Goal: Communication & Community: Share content

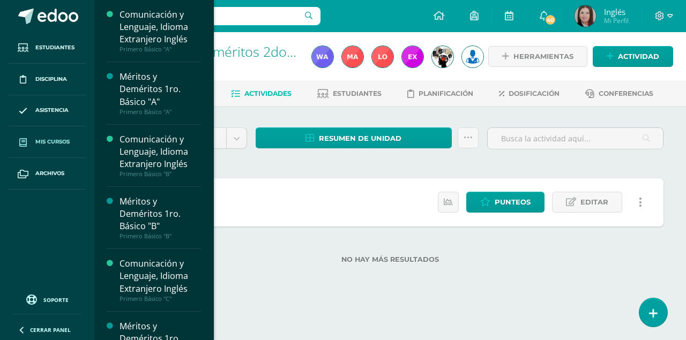
click at [37, 135] on link "Mis cursos" at bounding box center [47, 142] width 77 height 32
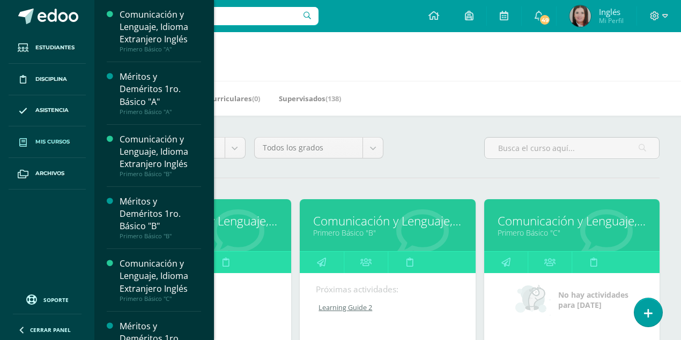
click at [480, 139] on div at bounding box center [572, 152] width 184 height 31
click at [258, 220] on link "Comunicación y Lenguaje, Idioma Extranjero Inglés" at bounding box center [203, 221] width 148 height 17
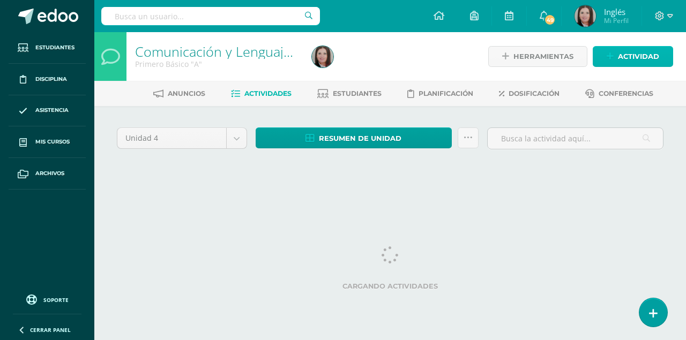
click at [622, 55] on span "Actividad" at bounding box center [638, 57] width 41 height 20
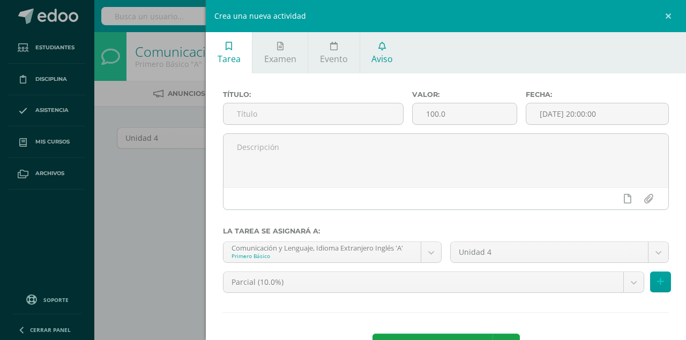
click at [382, 60] on span "Aviso" at bounding box center [381, 59] width 21 height 12
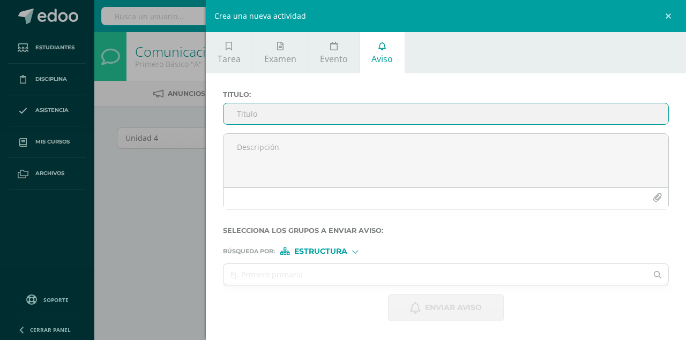
click at [303, 116] on input "Titulo :" at bounding box center [445, 113] width 445 height 21
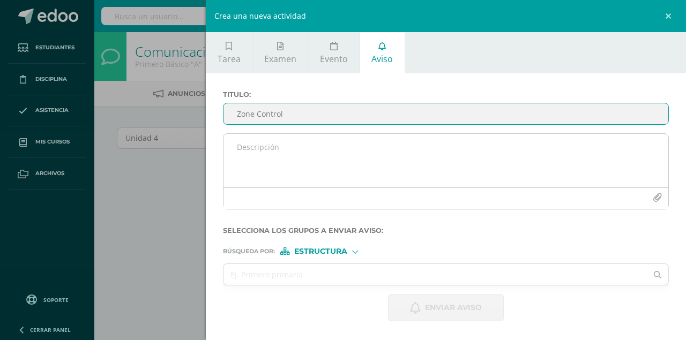
type input "Zone Control"
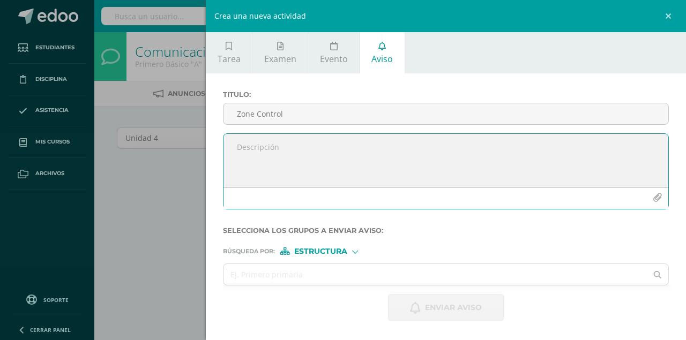
click at [252, 142] on textarea at bounding box center [445, 161] width 445 height 54
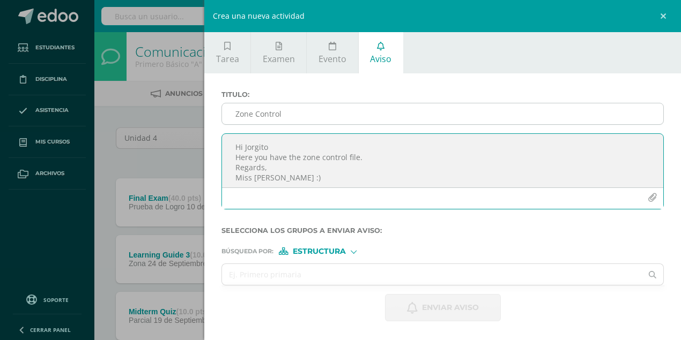
type textarea "Hi Jorgito Here you have the zone control file. Regards, Miss Mary :)"
click at [296, 115] on input "Zone Control" at bounding box center [442, 113] width 441 height 21
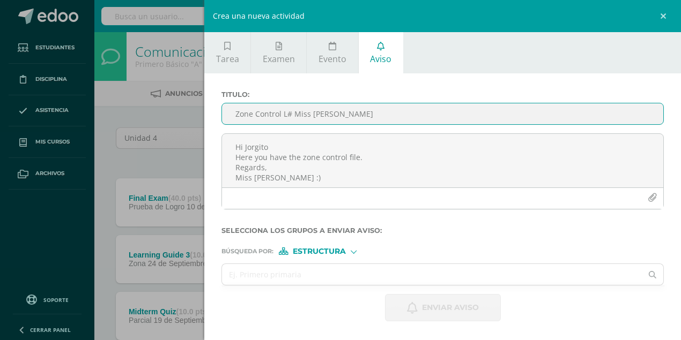
click at [292, 115] on input "Zone Control L# Miss Mary" at bounding box center [442, 113] width 441 height 21
type input "Zone Control L3 Miss Mary"
click at [355, 253] on div at bounding box center [353, 251] width 4 height 4
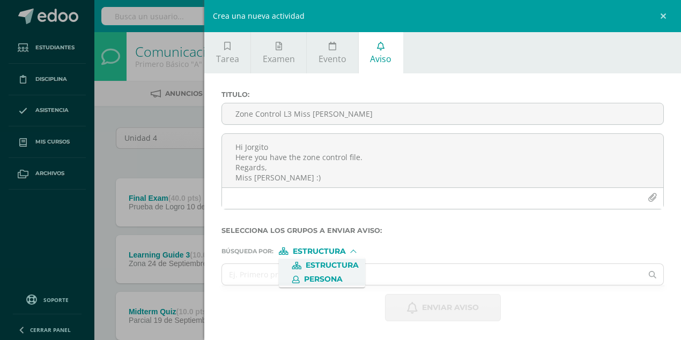
click at [344, 279] on label "Persona" at bounding box center [321, 280] width 73 height 8
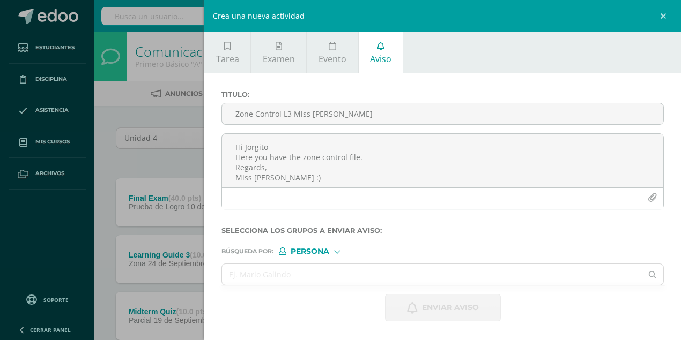
click at [344, 279] on input "text" at bounding box center [432, 274] width 420 height 21
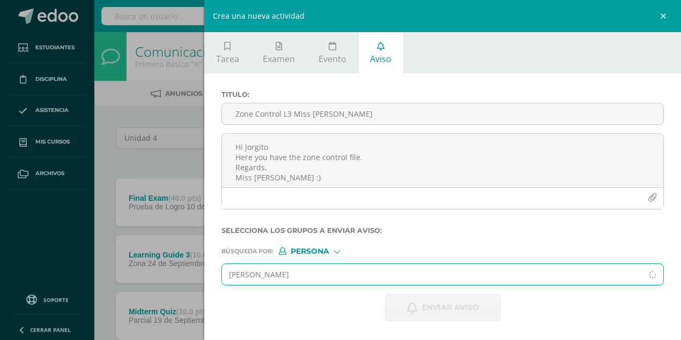
type input "jorge morales"
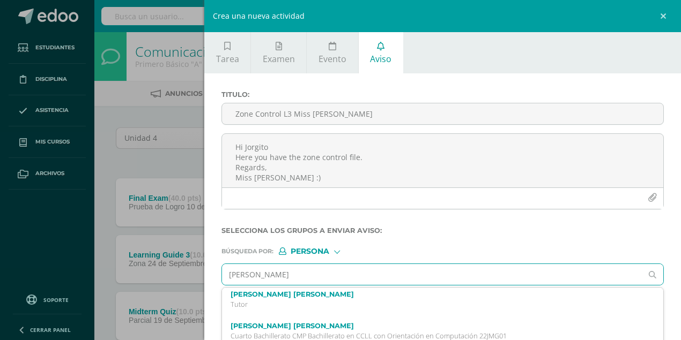
scroll to position [71, 0]
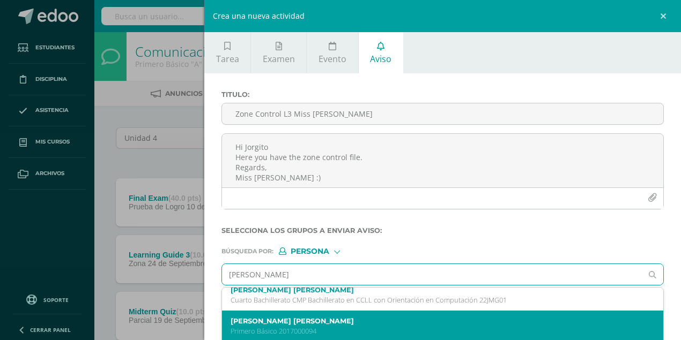
click at [303, 325] on label "Jorge Esteban Morales Ruíz" at bounding box center [432, 321] width 405 height 8
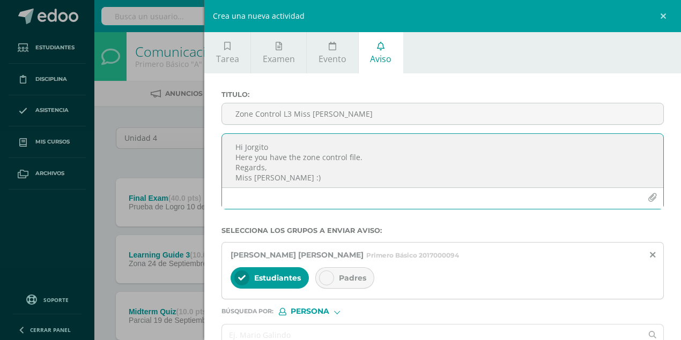
click at [647, 199] on icon "button" at bounding box center [651, 197] width 9 height 9
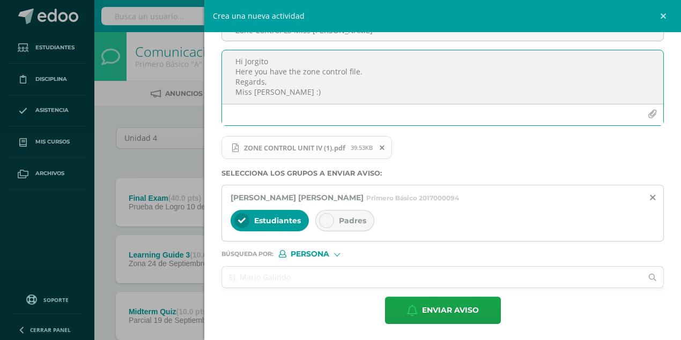
scroll to position [107, 0]
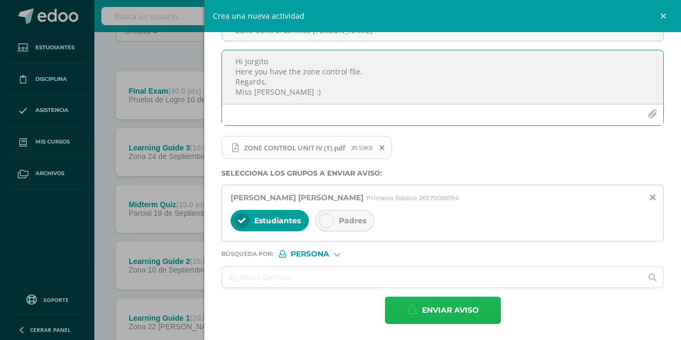
click at [456, 312] on span "Enviar aviso" at bounding box center [450, 310] width 57 height 26
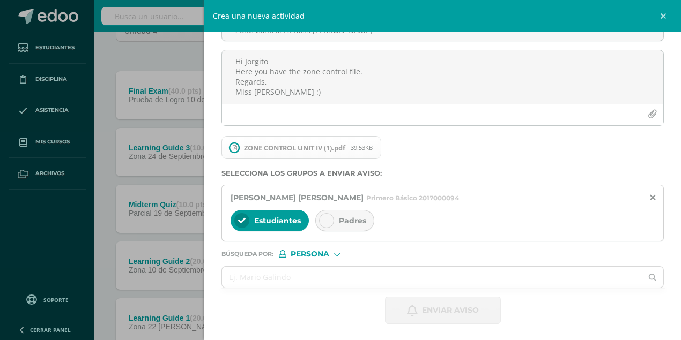
click at [101, 62] on div "Crea una nueva actividad Tarea Examen Evento Aviso Título: Valor: 100.0 Fecha: …" at bounding box center [340, 170] width 681 height 340
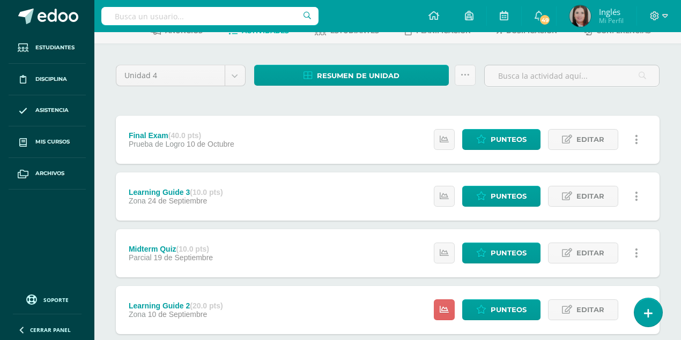
scroll to position [0, 0]
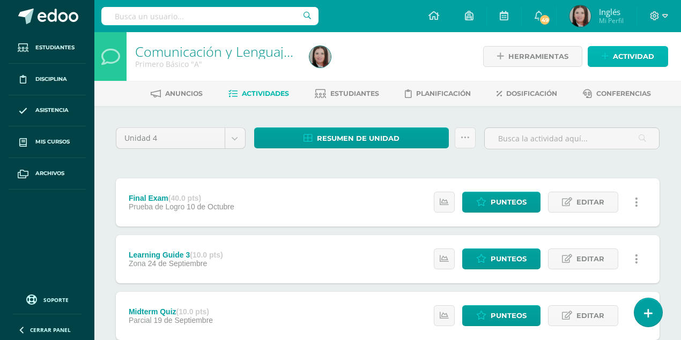
click at [639, 59] on span "Actividad" at bounding box center [633, 57] width 41 height 20
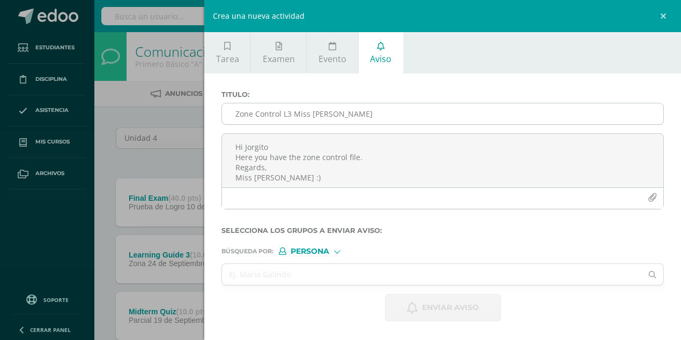
click at [277, 120] on input "Zone Control L3 Miss Mary" at bounding box center [442, 113] width 441 height 21
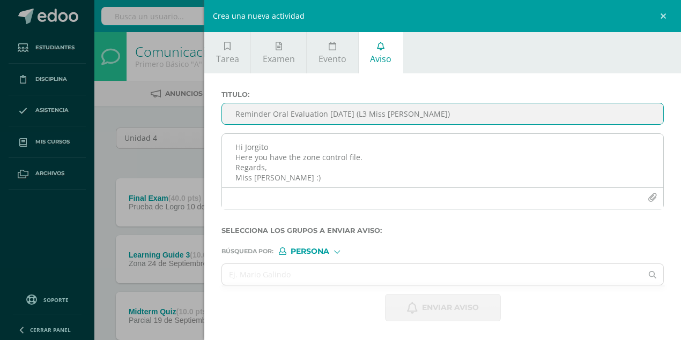
type input "Reminder Oral Evaluation Sept 19th (L3 Miss Mary)"
click at [248, 145] on textarea "Hi Jorgito Here you have the zone control file. Regards, Miss Mary :)" at bounding box center [442, 161] width 441 height 54
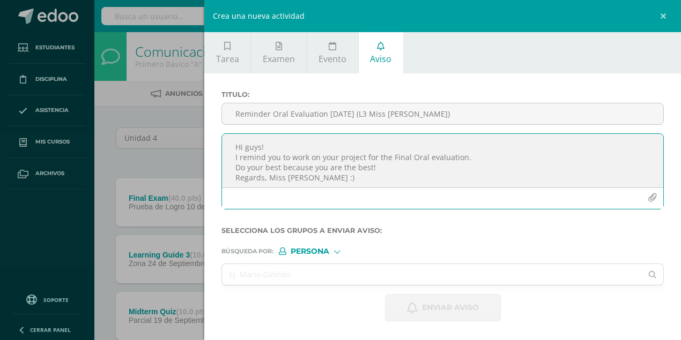
click at [266, 178] on textarea "Hi guys! I remind you to work on your project for the Final Oral evaluation. Do…" at bounding box center [442, 161] width 441 height 54
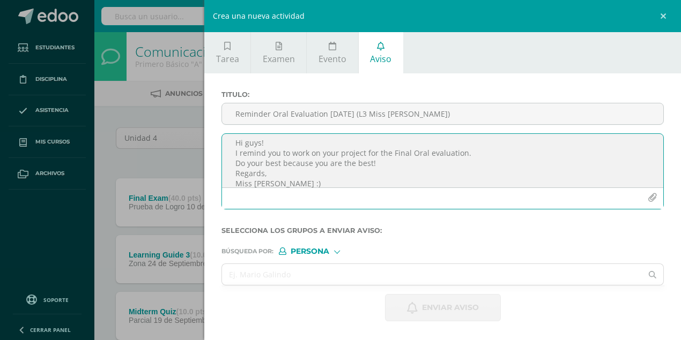
type textarea "Hi guys! I remind you to work on your project for the Final Oral evaluation. Do…"
click at [339, 251] on div at bounding box center [337, 251] width 6 height 6
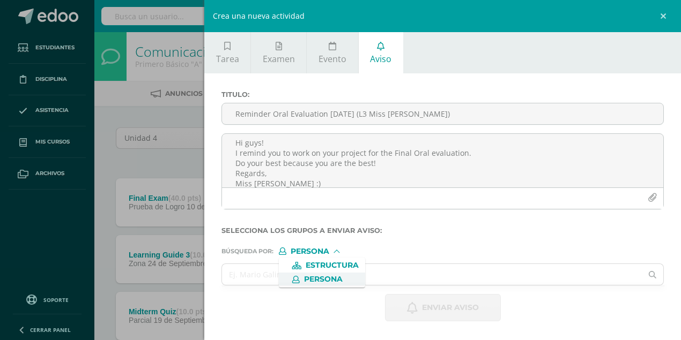
click at [322, 282] on span "Persona" at bounding box center [323, 280] width 39 height 6
click at [337, 254] on div at bounding box center [337, 251] width 6 height 6
click at [325, 266] on span "Estructura" at bounding box center [331, 266] width 53 height 6
click at [317, 274] on input "text" at bounding box center [432, 274] width 420 height 21
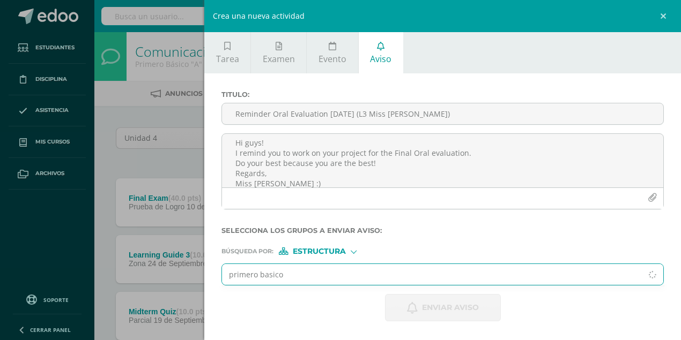
type input "primero basico a"
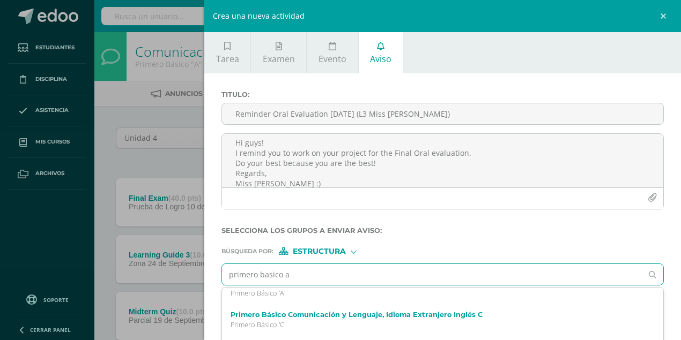
scroll to position [178, 0]
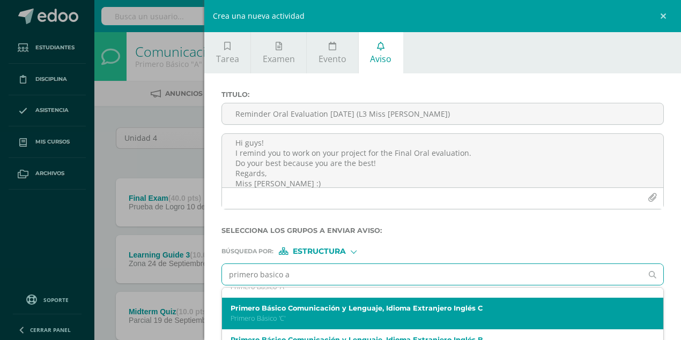
click at [332, 318] on p "Primero Básico 'C'" at bounding box center [432, 318] width 405 height 9
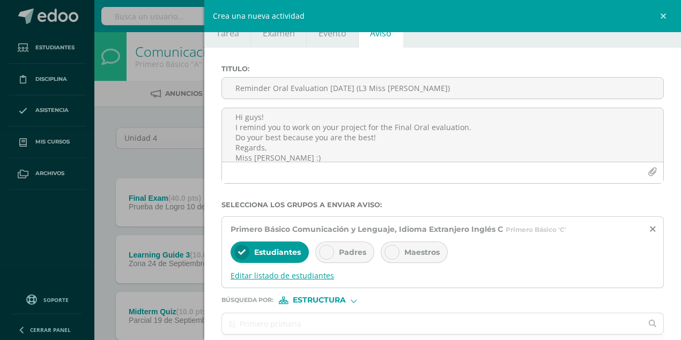
scroll to position [72, 0]
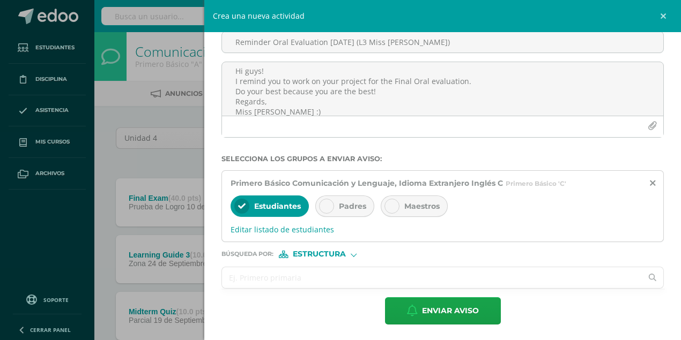
click at [325, 276] on input "text" at bounding box center [432, 277] width 420 height 21
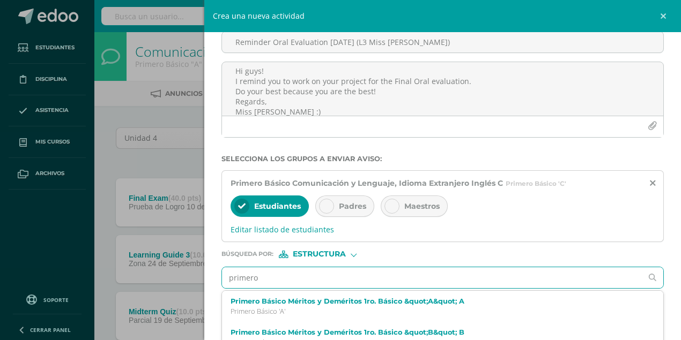
type input "primero"
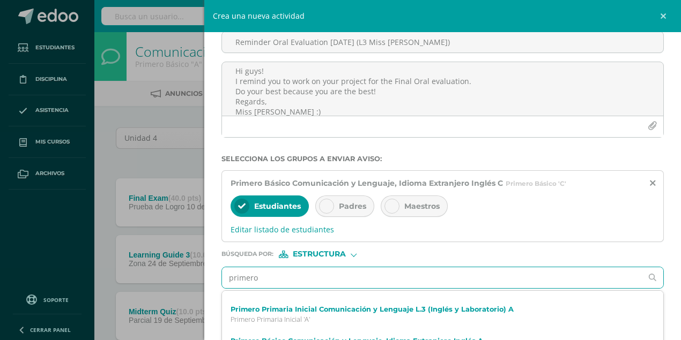
scroll to position [35, 0]
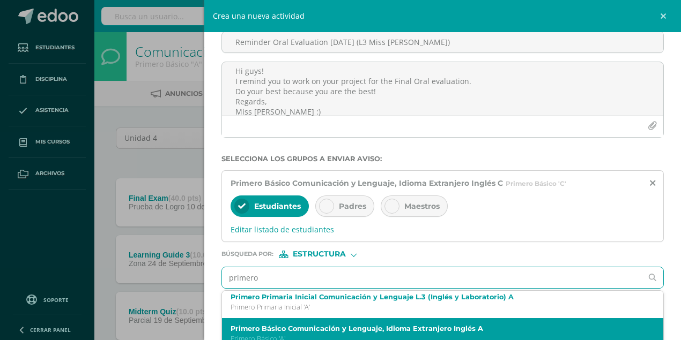
click at [312, 330] on label "Primero Básico Comunicación y Lenguaje, Idioma Extranjero Inglés A" at bounding box center [432, 329] width 405 height 8
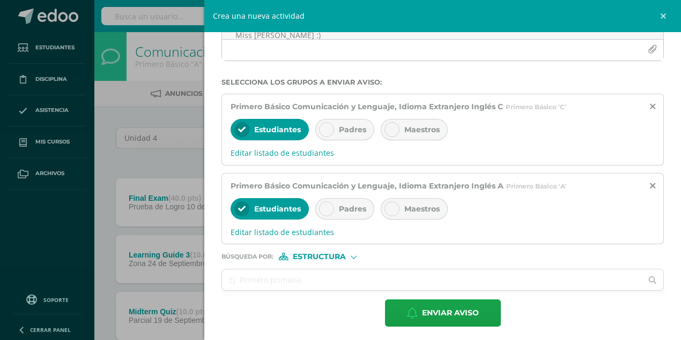
scroll to position [150, 0]
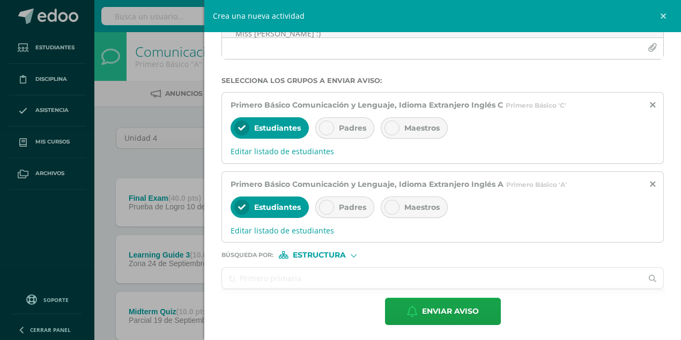
click at [300, 274] on input "text" at bounding box center [432, 278] width 420 height 21
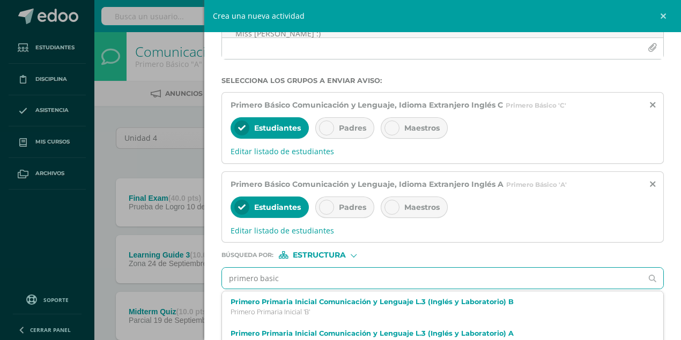
type input "primero basico"
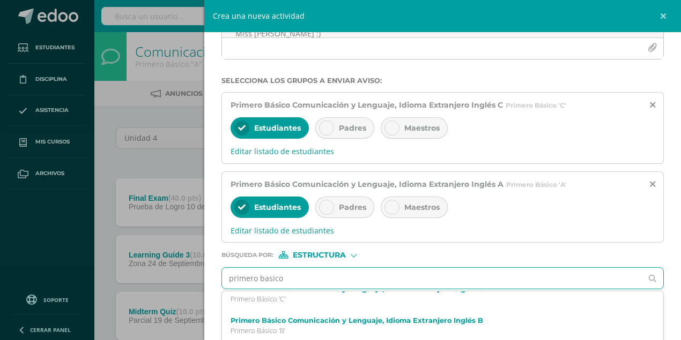
scroll to position [214, 0]
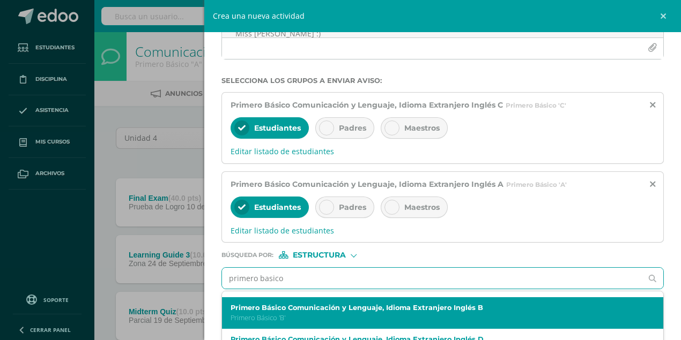
click at [372, 317] on p "Primero Básico 'B'" at bounding box center [432, 318] width 405 height 9
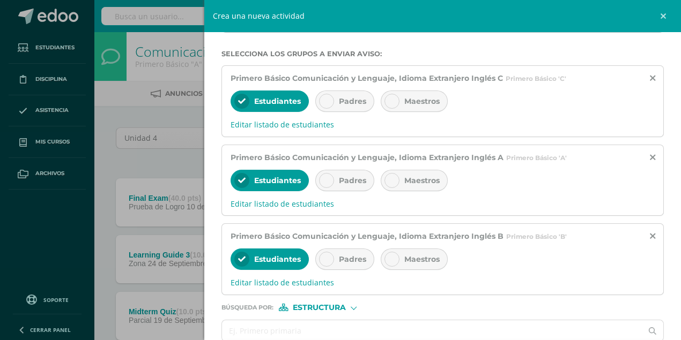
scroll to position [228, 0]
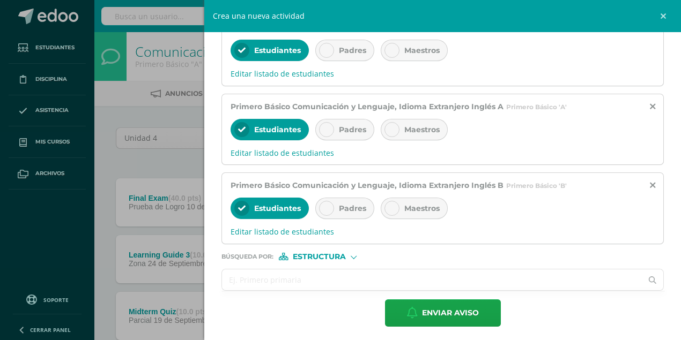
click at [296, 270] on input "text" at bounding box center [432, 280] width 420 height 21
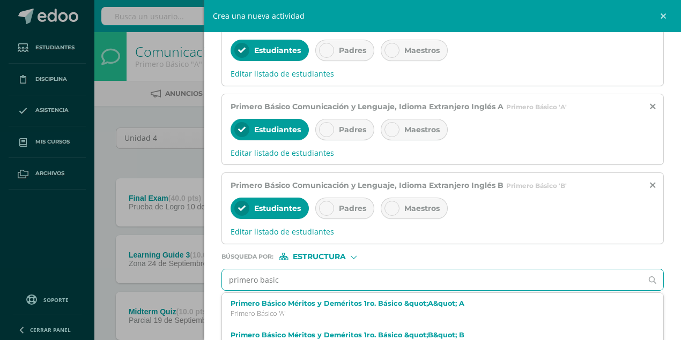
type input "primero basico"
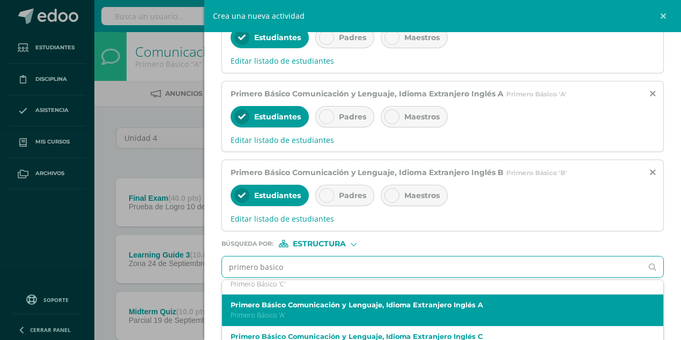
scroll to position [214, 0]
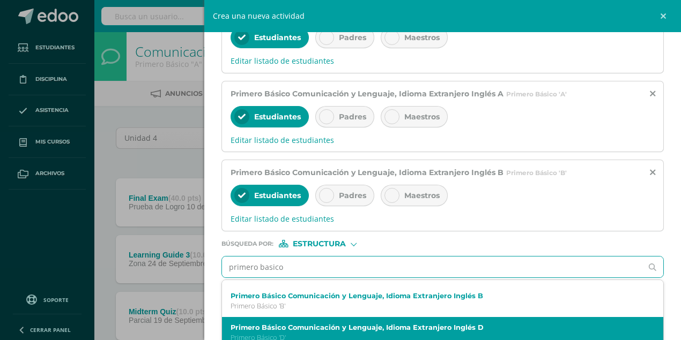
click at [418, 331] on label "Primero Básico Comunicación y Lenguaje, Idioma Extranjero Inglés D" at bounding box center [432, 328] width 405 height 8
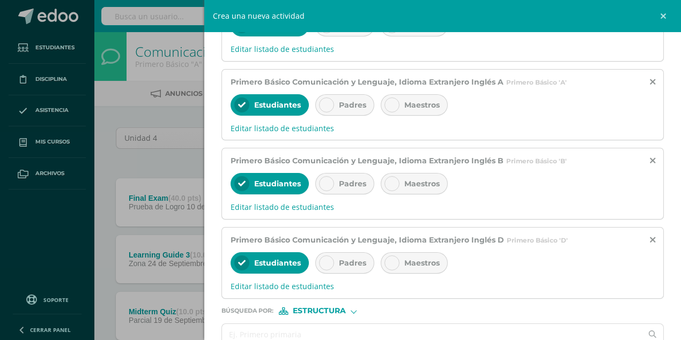
scroll to position [306, 0]
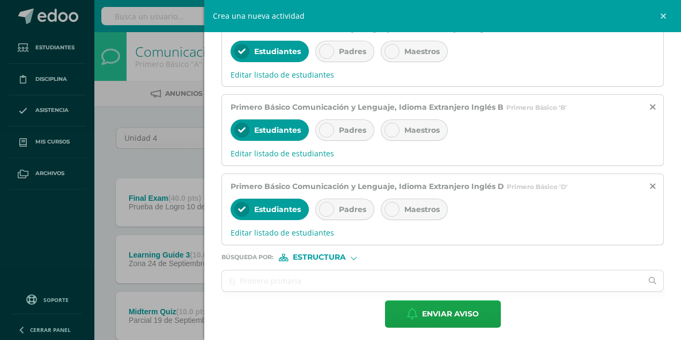
click at [419, 263] on form "Titulo : Reminder Oral Evaluation Sept 19th (L3 Miss Mary) Hi guys! I remind yo…" at bounding box center [442, 56] width 442 height 543
click at [403, 273] on input "text" at bounding box center [432, 281] width 420 height 21
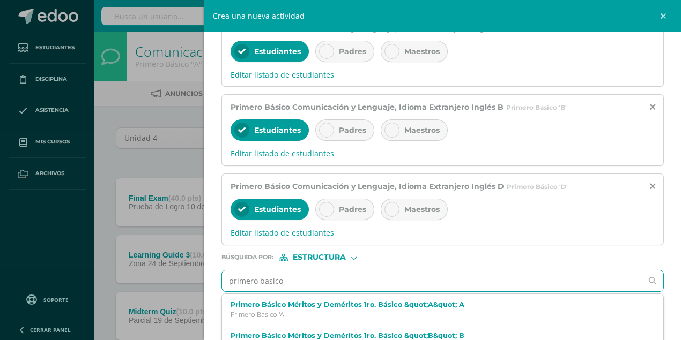
type input "primero basico"
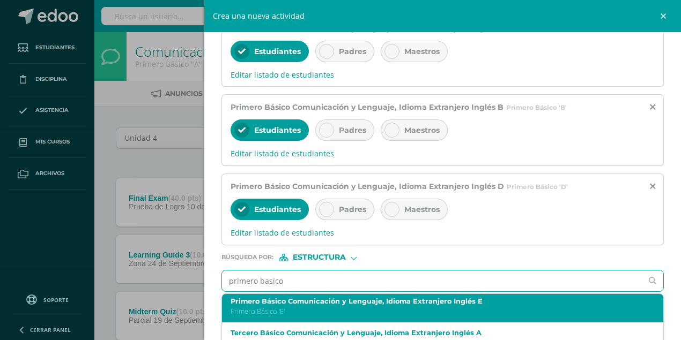
scroll to position [322, 0]
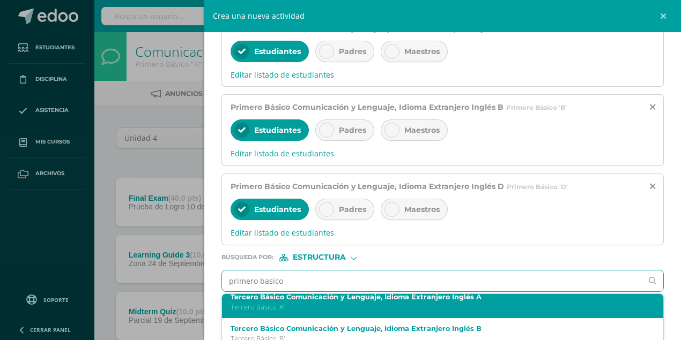
click at [438, 304] on p "Tercero Básico 'A'" at bounding box center [432, 307] width 405 height 9
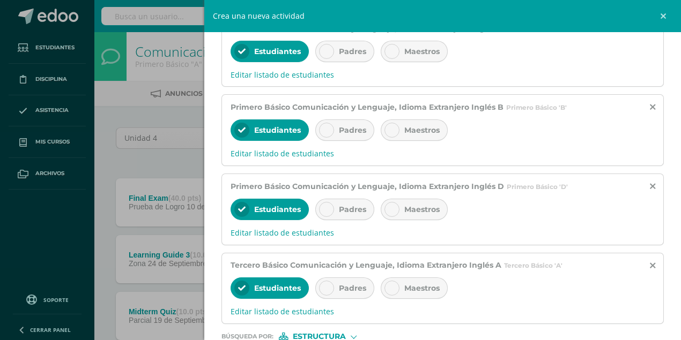
scroll to position [0, 0]
click at [650, 262] on icon at bounding box center [652, 266] width 5 height 9
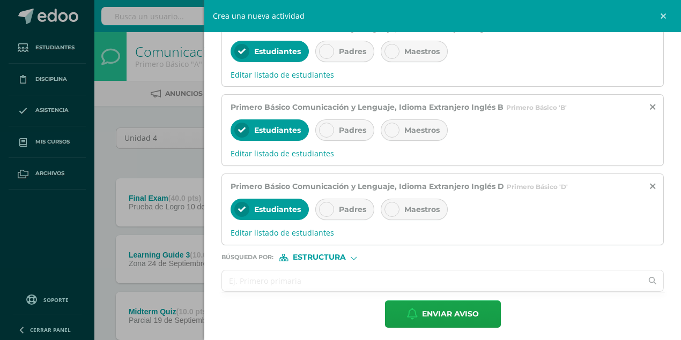
click at [308, 275] on input "text" at bounding box center [432, 281] width 420 height 21
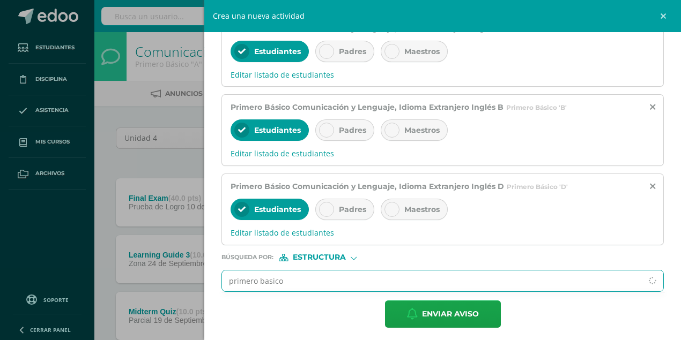
type input "primero basico E"
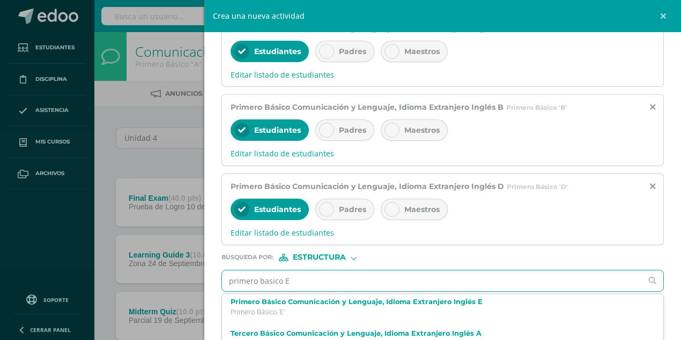
scroll to position [286, 0]
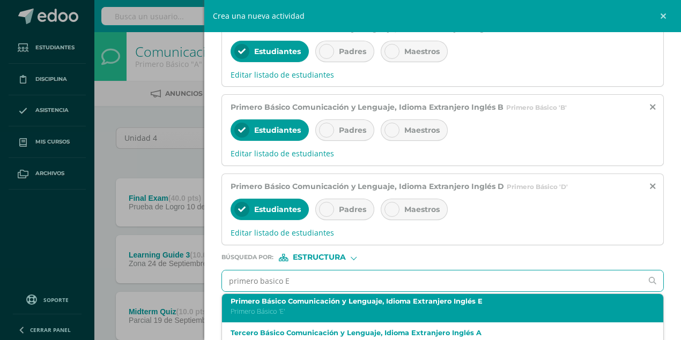
click at [345, 309] on p "Primero Básico 'E'" at bounding box center [432, 311] width 405 height 9
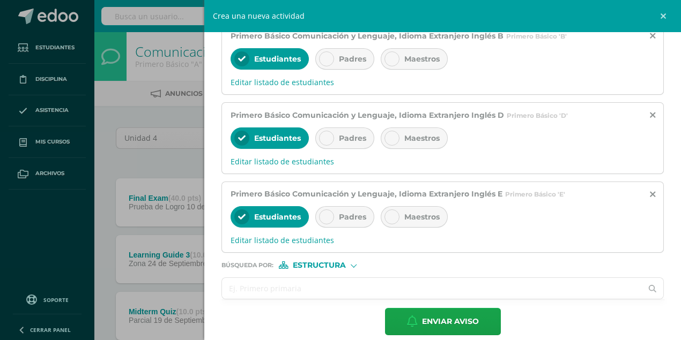
scroll to position [384, 0]
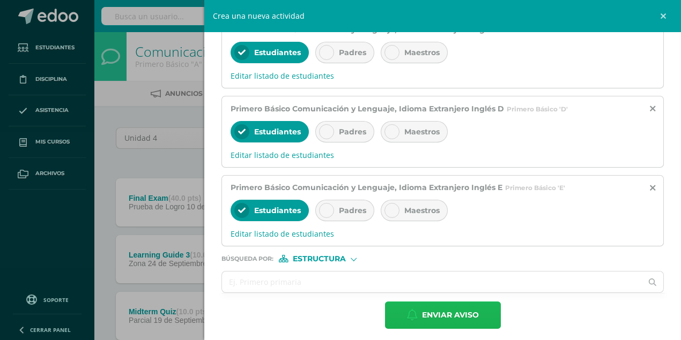
click at [450, 313] on span "Enviar aviso" at bounding box center [450, 315] width 57 height 26
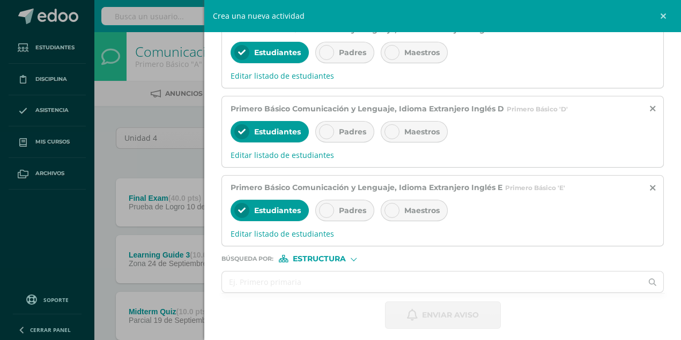
drag, startPoint x: 102, startPoint y: 175, endPoint x: 106, endPoint y: 140, distance: 35.6
click at [103, 168] on div "Crea una nueva actividad Tarea Examen Evento Aviso Título: Valor: 100.0 Fecha: …" at bounding box center [340, 170] width 681 height 340
